Goal: Check status: Check status

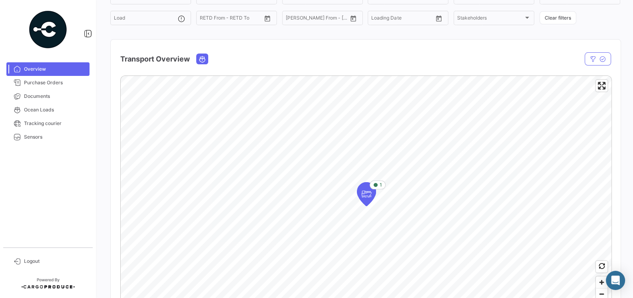
scroll to position [27, 0]
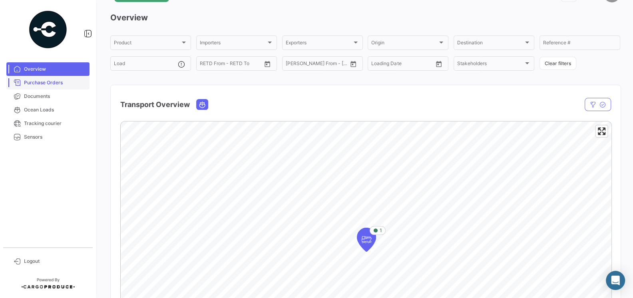
click at [56, 82] on span "Purchase Orders" at bounding box center [55, 82] width 62 height 7
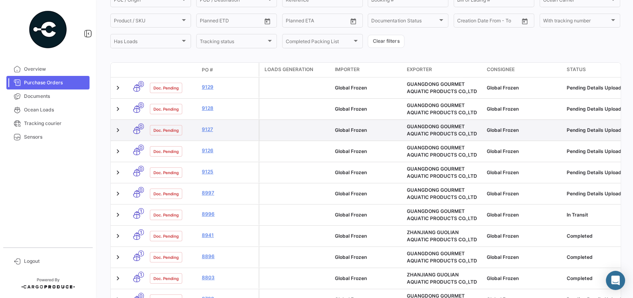
scroll to position [82, 0]
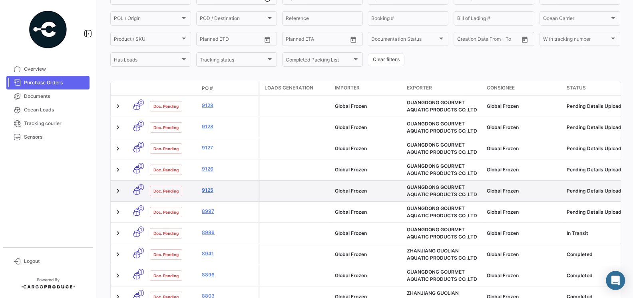
click at [206, 192] on link "9125" at bounding box center [229, 190] width 54 height 7
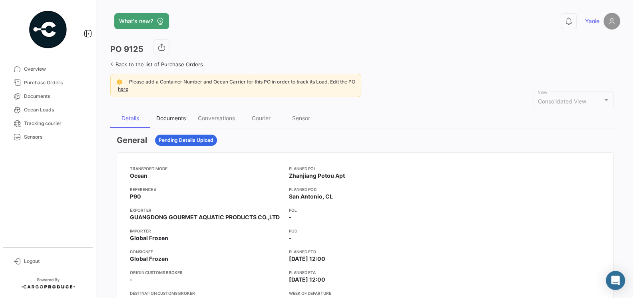
click at [175, 117] on div "Documents" at bounding box center [171, 118] width 30 height 7
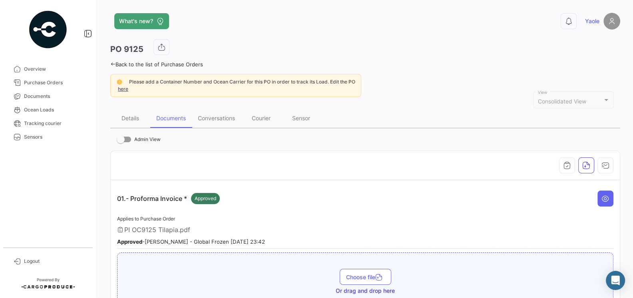
click at [259, 201] on div "01.- Proforma Invoice * Approved" at bounding box center [365, 199] width 496 height 24
click at [222, 117] on div "Conversations" at bounding box center [216, 118] width 37 height 7
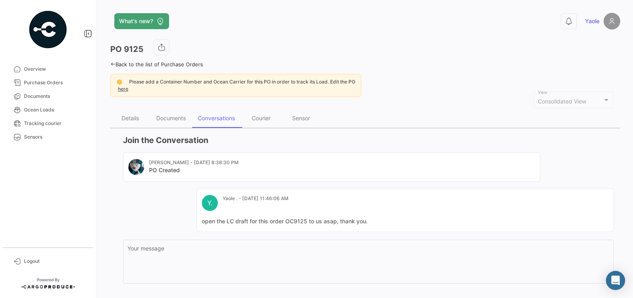
click at [285, 222] on mat-card-content "open the LC draft for this order OC9125 to us asap, thank you." at bounding box center [405, 221] width 407 height 8
